Goal: Task Accomplishment & Management: Manage account settings

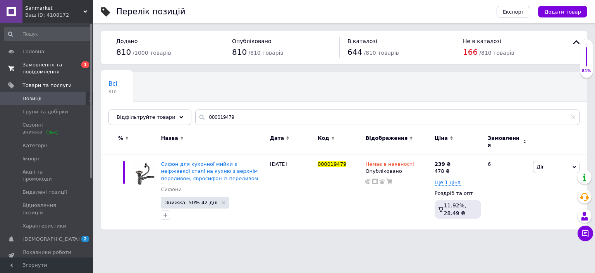
click at [49, 70] on span "Замовлення та повідомлення" at bounding box center [46, 68] width 49 height 14
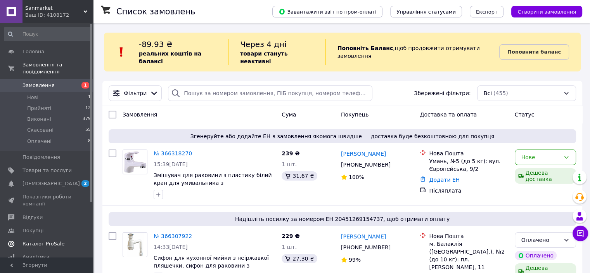
click at [52, 240] on span "Каталог ProSale" at bounding box center [43, 243] width 42 height 7
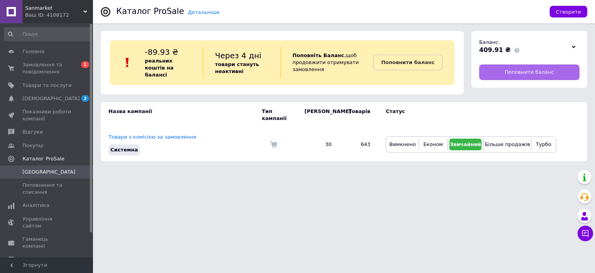
click at [528, 73] on span "Поповнити баланс" at bounding box center [529, 72] width 49 height 7
click at [515, 49] on span at bounding box center [517, 50] width 5 height 5
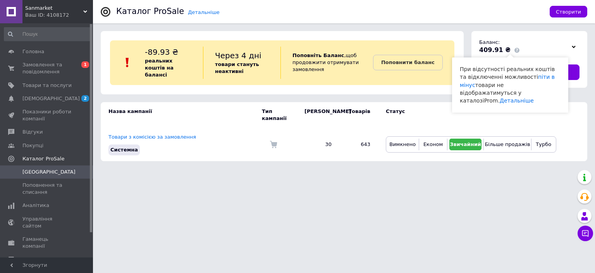
click at [574, 47] on icon at bounding box center [574, 47] width 4 height 4
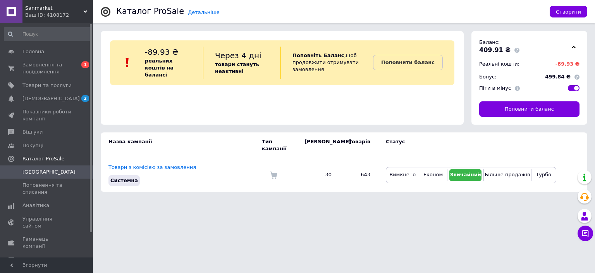
click at [578, 78] on span at bounding box center [577, 76] width 5 height 5
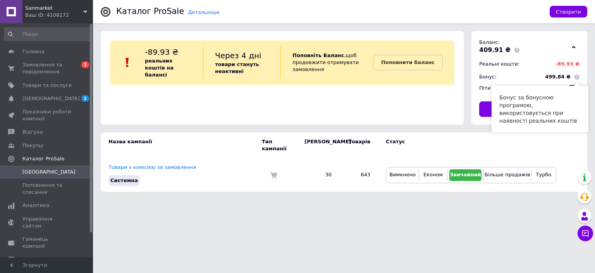
click at [578, 78] on span at bounding box center [577, 76] width 5 height 5
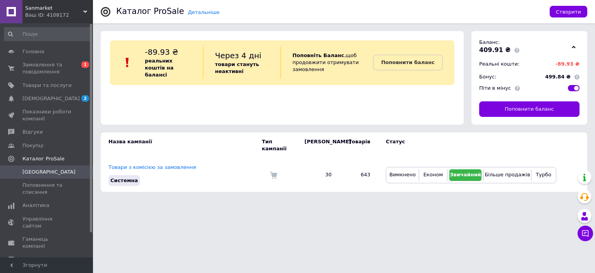
click at [578, 78] on span at bounding box center [577, 76] width 5 height 5
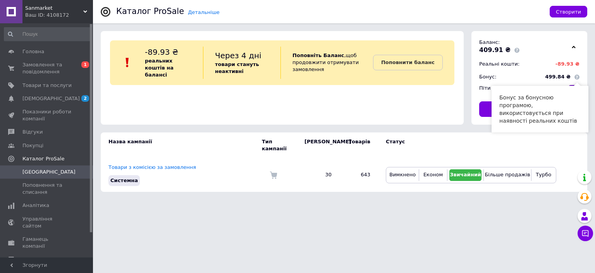
click at [578, 78] on span at bounding box center [577, 76] width 5 height 5
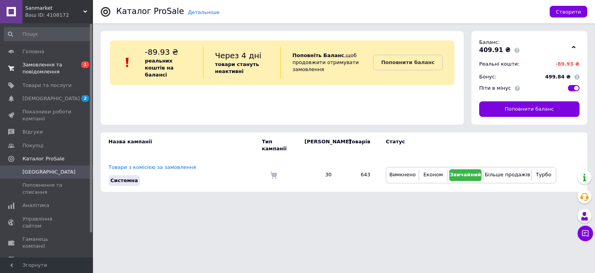
click at [61, 67] on span "Замовлення та повідомлення" at bounding box center [46, 68] width 49 height 14
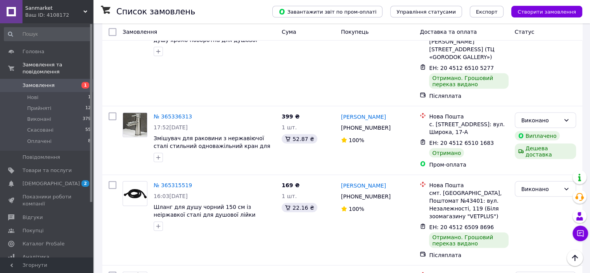
scroll to position [1492, 0]
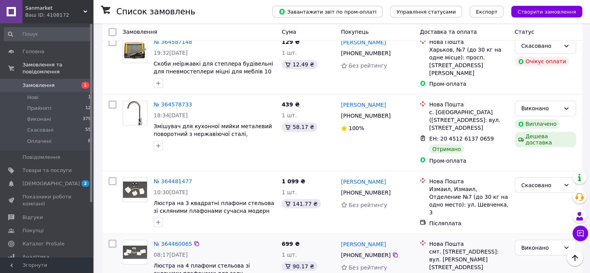
scroll to position [1328, 0]
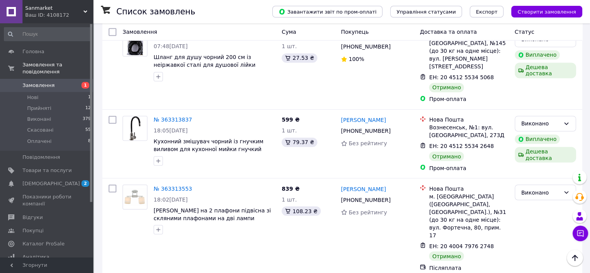
scroll to position [1320, 0]
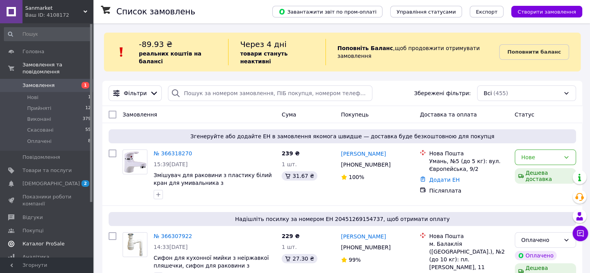
click at [51, 240] on span "Каталог ProSale" at bounding box center [43, 243] width 42 height 7
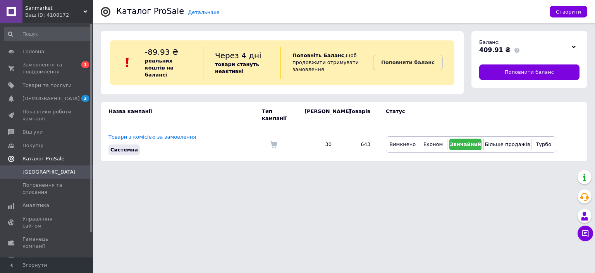
click at [48, 164] on link "Каталог ProSale" at bounding box center [47, 158] width 95 height 13
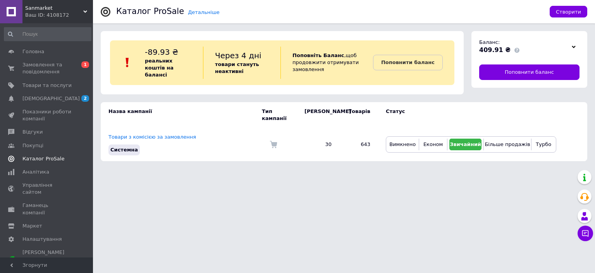
click at [48, 158] on span "Каталог ProSale" at bounding box center [43, 158] width 42 height 7
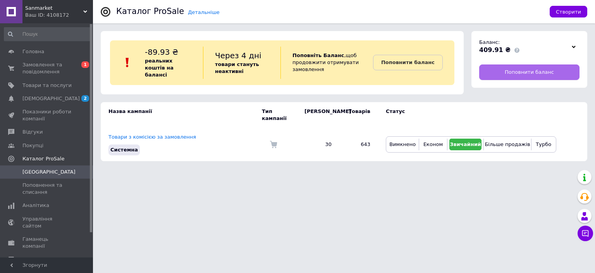
click at [518, 69] on span "Поповнити баланс" at bounding box center [529, 72] width 49 height 7
click at [63, 71] on span "Замовлення та повідомлення" at bounding box center [46, 68] width 49 height 14
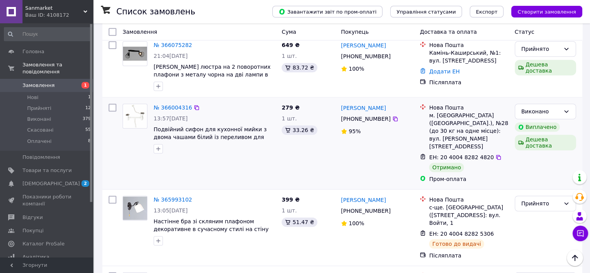
scroll to position [659, 0]
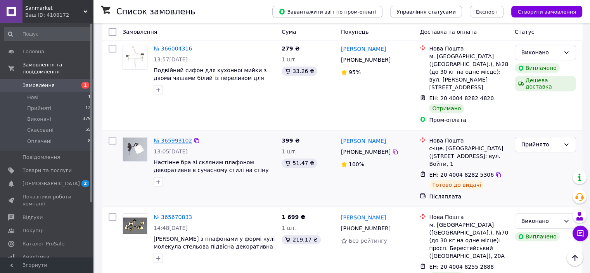
click at [175, 137] on link "№ 365993102" at bounding box center [173, 140] width 38 height 6
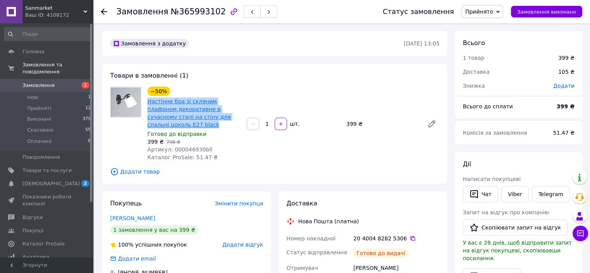
drag, startPoint x: 237, startPoint y: 118, endPoint x: 148, endPoint y: 101, distance: 90.0
click at [148, 101] on span "Настінне бра зі скляним плафоном декоративне в сучасному стилі на стіну для спа…" at bounding box center [193, 112] width 93 height 31
copy link "Настінне бра зі скляним плафоном декоративне в сучасному стилі на стіну для спа…"
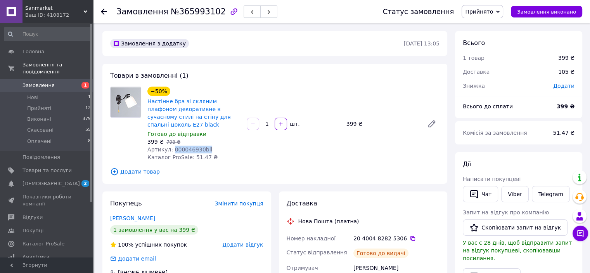
drag, startPoint x: 171, startPoint y: 141, endPoint x: 225, endPoint y: 141, distance: 54.3
click at [225, 145] on div "Артикул: 000046930bll" at bounding box center [193, 149] width 93 height 8
copy span "000046930bll"
click at [65, 82] on span "Замовлення" at bounding box center [46, 85] width 49 height 7
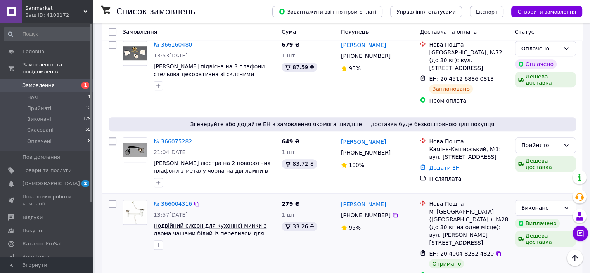
scroll to position [620, 0]
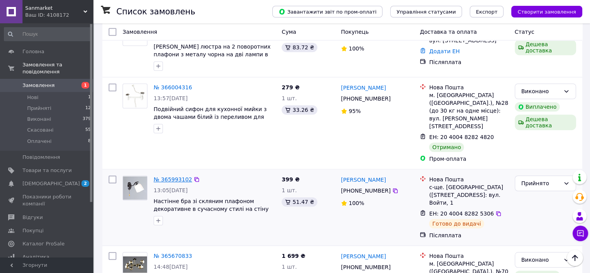
click at [176, 176] on link "№ 365993102" at bounding box center [173, 179] width 38 height 6
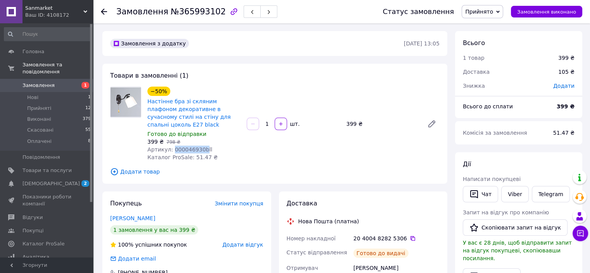
drag, startPoint x: 171, startPoint y: 139, endPoint x: 198, endPoint y: 144, distance: 27.9
click at [198, 146] on span "Артикул: 000046930bll" at bounding box center [179, 149] width 65 height 6
click at [190, 146] on span "Артикул: 000046930bll" at bounding box center [179, 149] width 65 height 6
drag, startPoint x: 169, startPoint y: 143, endPoint x: 196, endPoint y: 144, distance: 26.8
click at [196, 146] on span "Артикул: 000046930bll" at bounding box center [179, 149] width 65 height 6
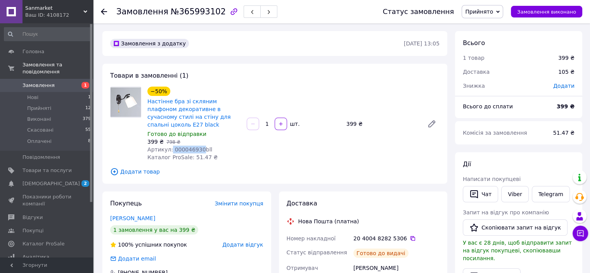
copy span "000046930"
click at [55, 82] on span "Замовлення" at bounding box center [46, 85] width 49 height 7
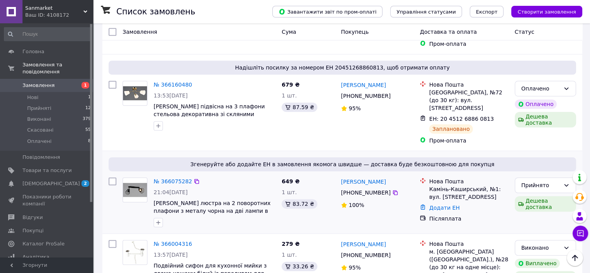
scroll to position [504, 0]
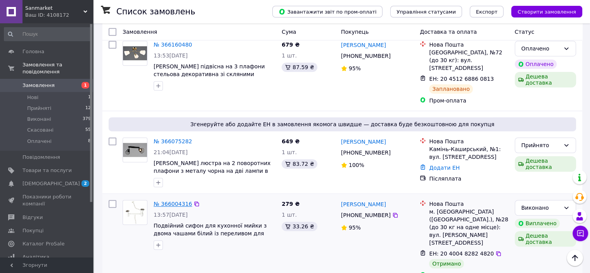
click at [175, 200] on link "№ 366004316" at bounding box center [173, 203] width 38 height 6
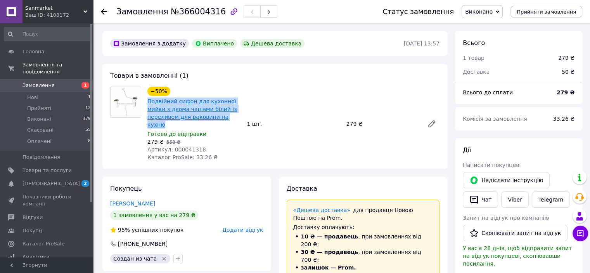
drag, startPoint x: 240, startPoint y: 116, endPoint x: 148, endPoint y: 103, distance: 93.5
click at [148, 103] on div "−50% Подвійний сифон для кухонної мийки з двома чашами білий із переливом для р…" at bounding box center [193, 124] width 99 height 78
copy link "Подвійний сифон для кухонної мийки з двома чашами білий із переливом для ракови…"
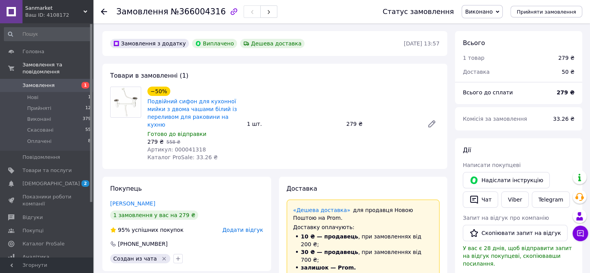
click at [188, 146] on span "Артикул: 000041318" at bounding box center [176, 149] width 59 height 6
copy span "000041318"
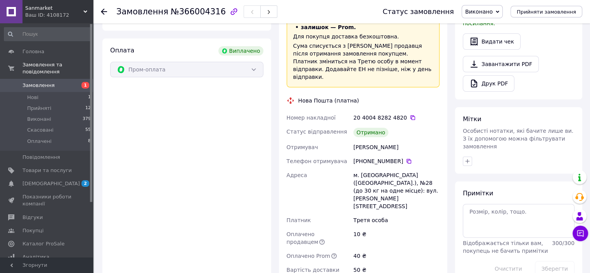
scroll to position [271, 0]
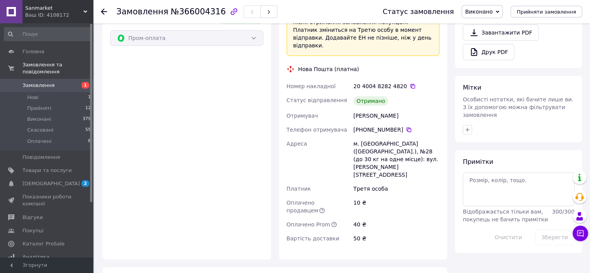
click at [57, 82] on span "Замовлення" at bounding box center [46, 85] width 49 height 7
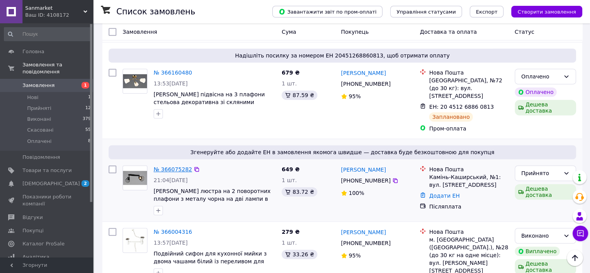
click at [174, 166] on link "№ 366075282" at bounding box center [173, 169] width 38 height 6
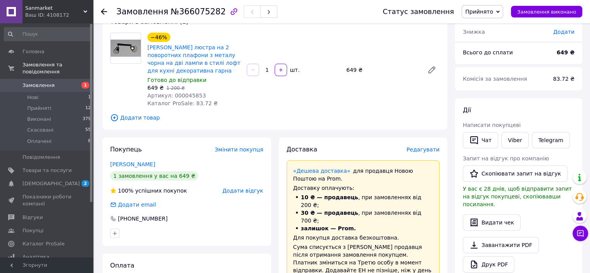
scroll to position [14, 0]
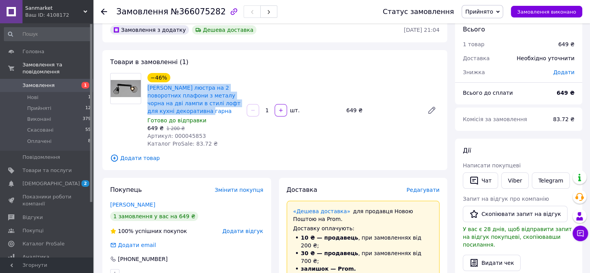
drag, startPoint x: 172, startPoint y: 108, endPoint x: 145, endPoint y: 85, distance: 35.4
click at [145, 85] on div "−46% Стельова люстра на 2 поворотних плафони з металу чорна на дві лампи в стил…" at bounding box center [193, 110] width 99 height 78
copy link "[PERSON_NAME] люстра на 2 поворотних плафони з металу чорна на дві лампи в стил…"
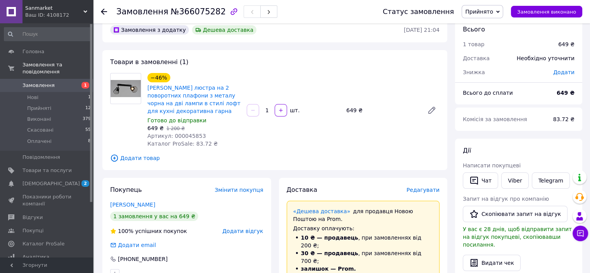
click at [181, 135] on span "Артикул: 000045853" at bounding box center [176, 136] width 59 height 6
copy span "000045853"
click at [68, 82] on span "Замовлення" at bounding box center [46, 85] width 49 height 7
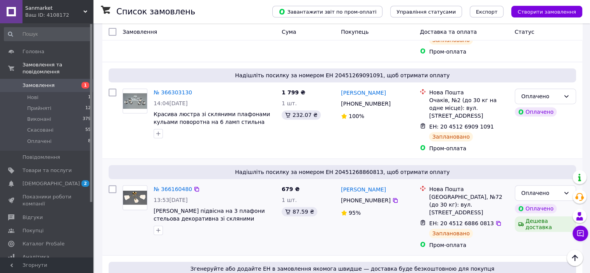
scroll to position [426, 0]
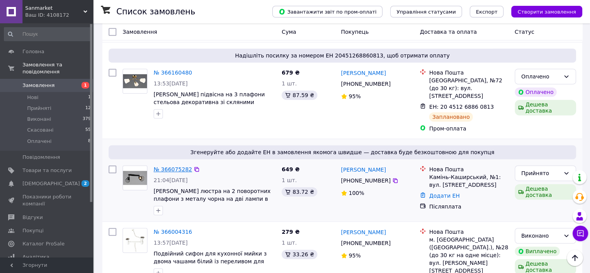
click at [184, 166] on link "№ 366075282" at bounding box center [173, 169] width 38 height 6
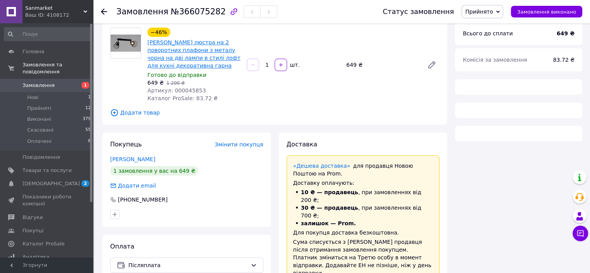
scroll to position [34, 0]
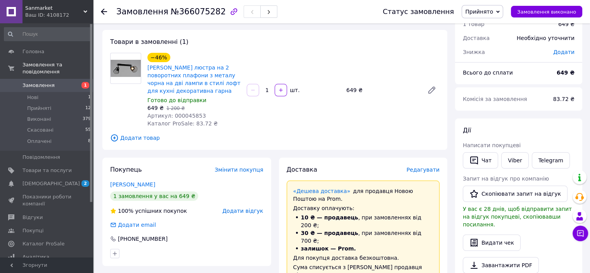
click at [187, 116] on span "Артикул: 000045853" at bounding box center [176, 115] width 59 height 6
copy span "000045853"
click at [70, 82] on span "Замовлення" at bounding box center [46, 85] width 49 height 7
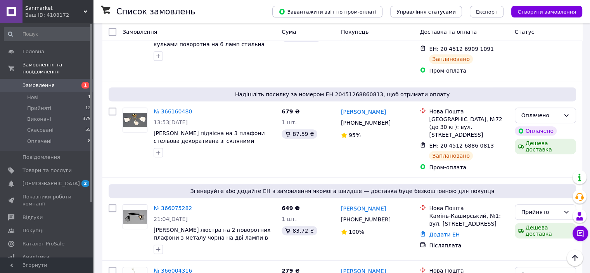
scroll to position [233, 0]
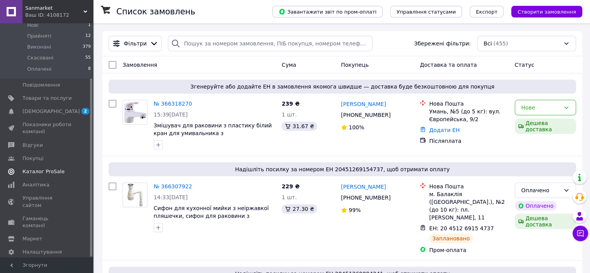
click at [60, 168] on span "Каталог ProSale" at bounding box center [46, 171] width 49 height 7
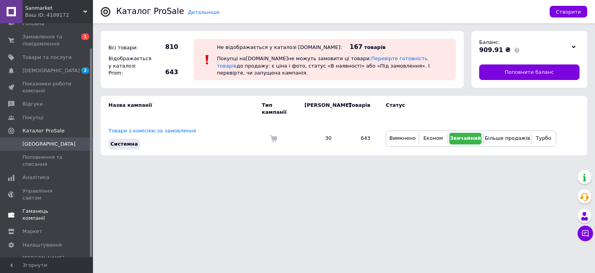
click at [63, 207] on span "Гаманець компанії" at bounding box center [46, 214] width 49 height 14
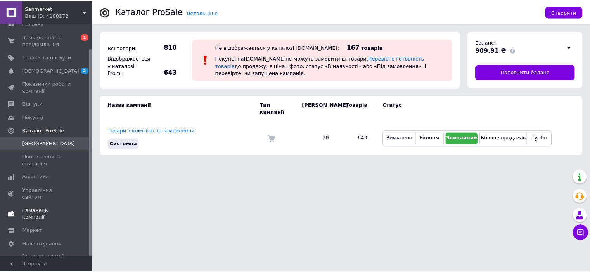
scroll to position [14, 0]
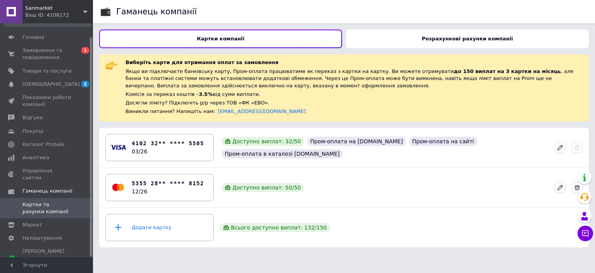
click at [559, 191] on button at bounding box center [560, 187] width 11 height 11
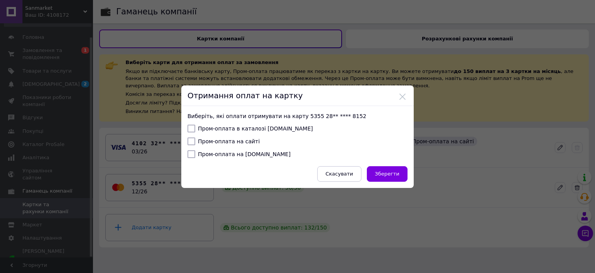
click at [259, 129] on label "Пром-оплата в каталозі Prom.ua" at bounding box center [251, 128] width 126 height 8
click at [195, 129] on input "Пром-оплата в каталозі Prom.ua" at bounding box center [192, 128] width 8 height 8
checkbox input "true"
drag, startPoint x: 234, startPoint y: 141, endPoint x: 237, endPoint y: 150, distance: 8.6
click at [234, 141] on label "Пром-оплата на сайті" at bounding box center [224, 141] width 72 height 8
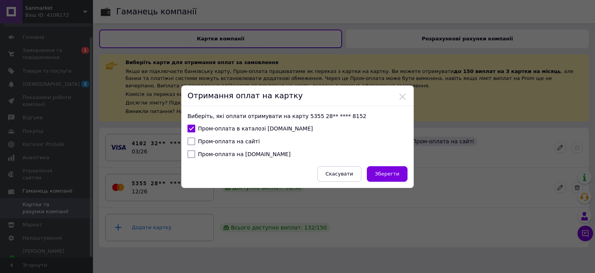
click at [195, 141] on input "Пром-оплата на сайті" at bounding box center [192, 141] width 8 height 8
checkbox input "true"
drag, startPoint x: 239, startPoint y: 155, endPoint x: 318, endPoint y: 173, distance: 81.6
click at [239, 155] on label "Пром-оплата на Bigl.ua" at bounding box center [239, 154] width 103 height 8
click at [195, 155] on input "Пром-оплата на Bigl.ua" at bounding box center [192, 154] width 8 height 8
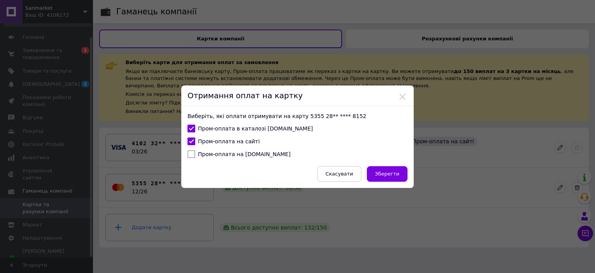
checkbox input "true"
click at [389, 175] on span "Зберегти" at bounding box center [387, 174] width 24 height 6
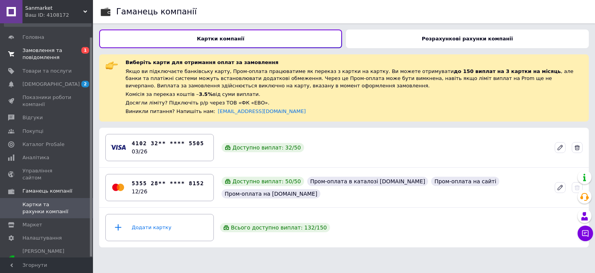
click at [38, 57] on span "Замовлення та повідомлення" at bounding box center [46, 54] width 49 height 14
